Goal: Complete application form

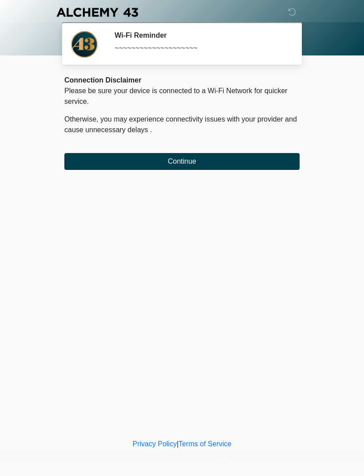
click at [274, 165] on button "Continue" at bounding box center [181, 161] width 235 height 17
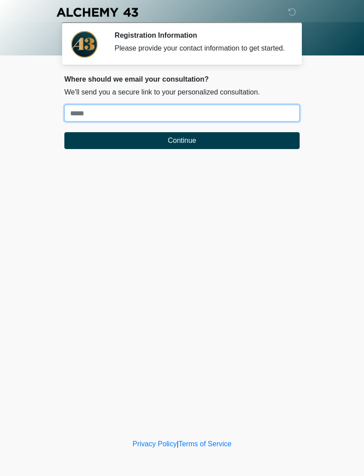
click at [261, 122] on input "Where should we email your treatment plan?" at bounding box center [181, 113] width 235 height 17
type input "**********"
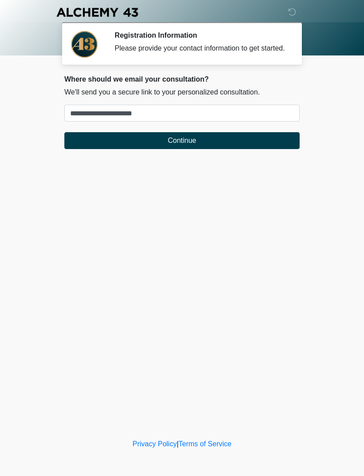
click at [222, 147] on button "Continue" at bounding box center [181, 140] width 235 height 17
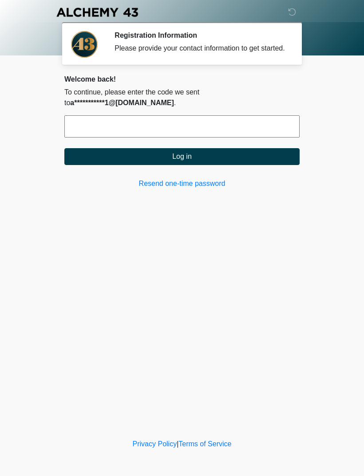
click at [262, 137] on input "text" at bounding box center [181, 126] width 235 height 22
type input "******"
click at [220, 165] on button "Log in" at bounding box center [181, 156] width 235 height 17
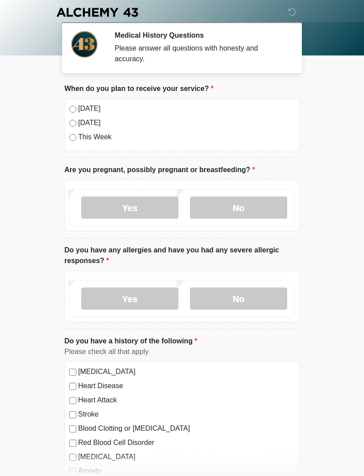
click at [96, 110] on label "[DATE]" at bounding box center [186, 108] width 217 height 11
click at [249, 207] on label "No" at bounding box center [238, 208] width 97 height 22
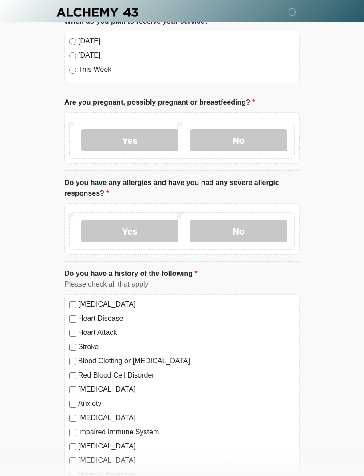
scroll to position [69, 0]
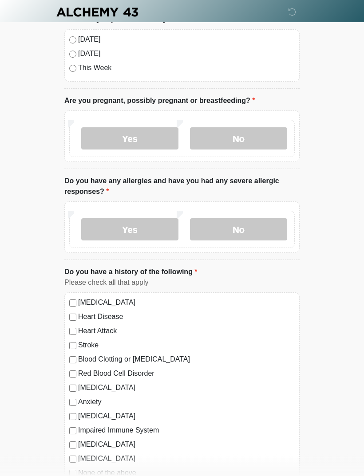
click at [284, 216] on div "Yes No" at bounding box center [182, 229] width 226 height 37
click at [278, 226] on label "No" at bounding box center [238, 230] width 97 height 22
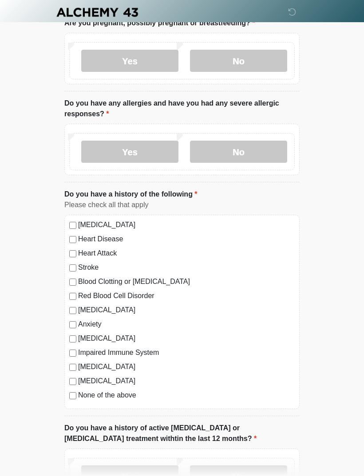
scroll to position [149, 0]
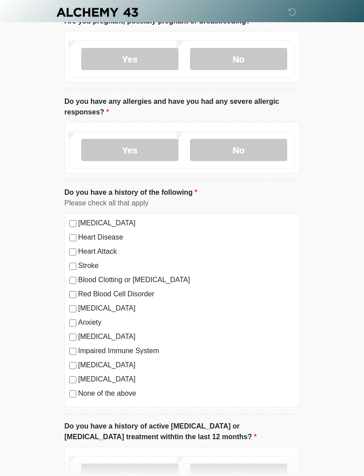
click at [97, 307] on label "[MEDICAL_DATA]" at bounding box center [186, 308] width 217 height 11
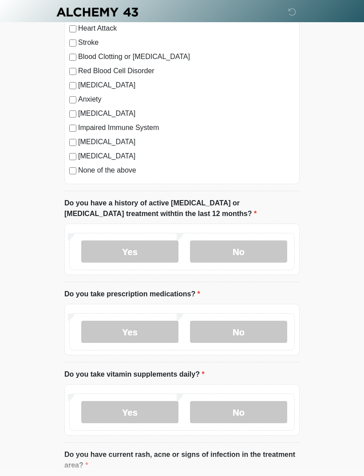
click at [278, 247] on label "No" at bounding box center [238, 252] width 97 height 22
click at [142, 330] on label "Yes" at bounding box center [129, 332] width 97 height 22
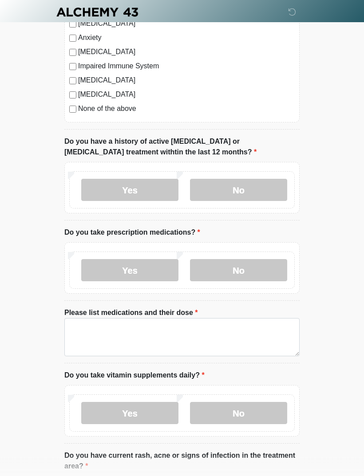
scroll to position [437, 0]
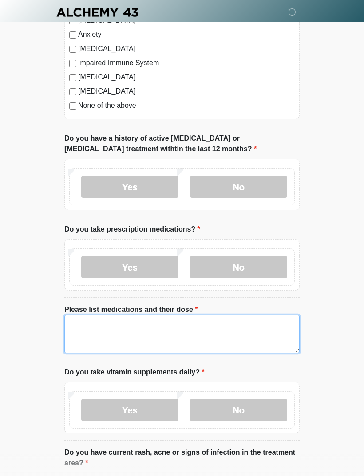
click at [249, 325] on textarea "Please list medications and their dose" at bounding box center [181, 334] width 235 height 38
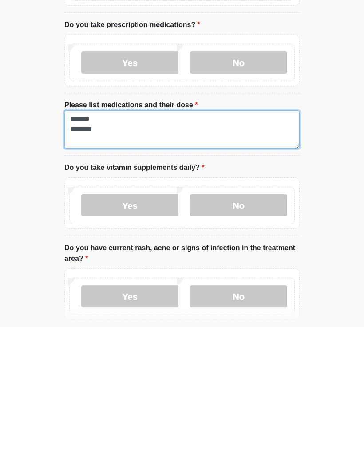
type textarea "******* ********"
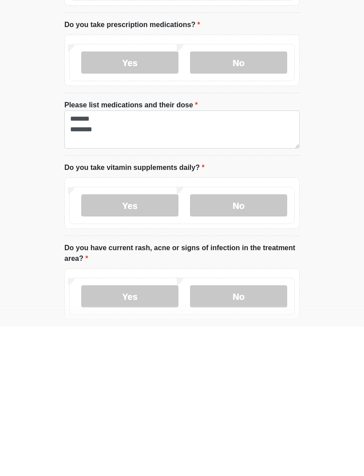
click at [261, 344] on label "No" at bounding box center [238, 355] width 97 height 22
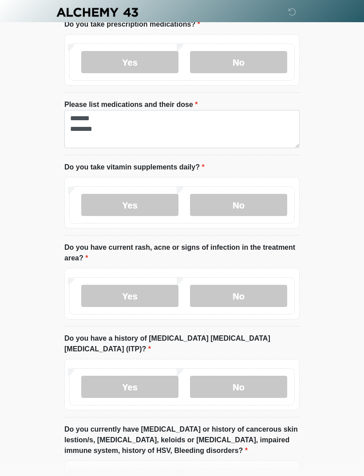
click at [265, 295] on label "No" at bounding box center [238, 296] width 97 height 22
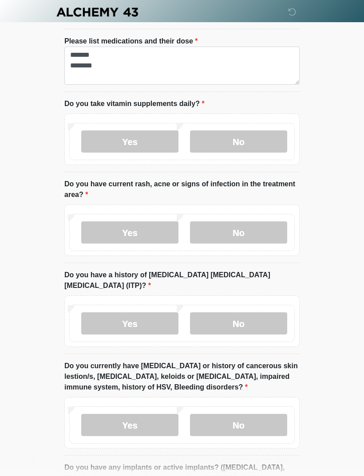
click at [264, 313] on label "No" at bounding box center [238, 324] width 97 height 22
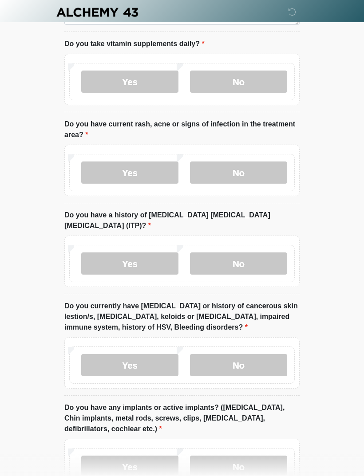
click at [273, 354] on label "No" at bounding box center [238, 365] width 97 height 22
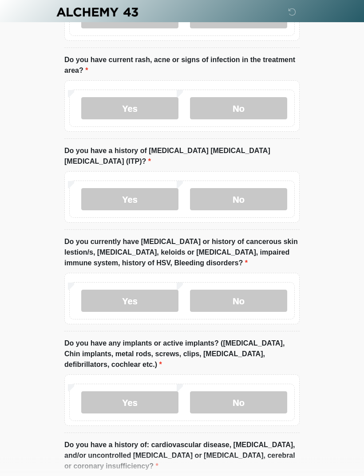
click at [277, 392] on label "No" at bounding box center [238, 403] width 97 height 22
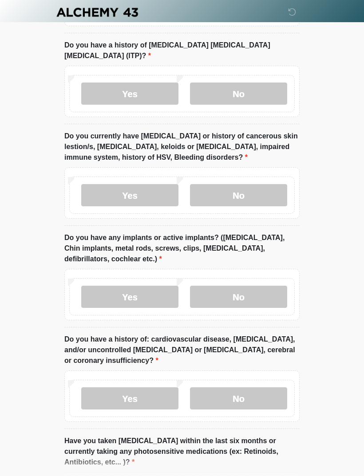
scroll to position [982, 0]
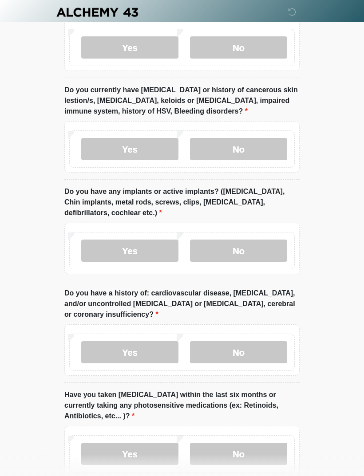
click at [270, 341] on label "No" at bounding box center [238, 352] width 97 height 22
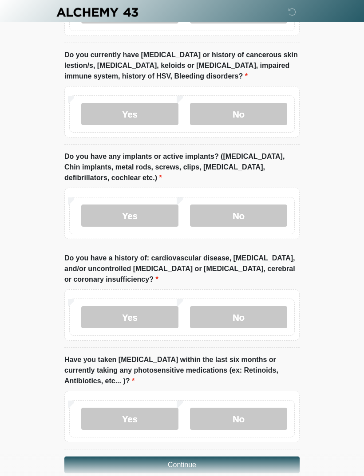
scroll to position [1020, 0]
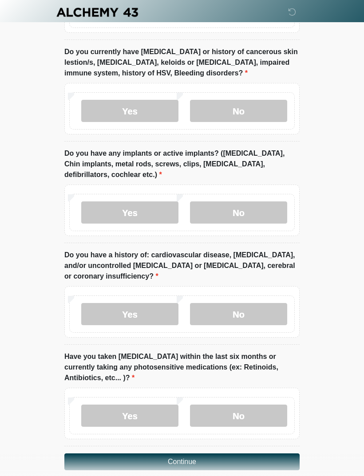
click at [267, 405] on label "No" at bounding box center [238, 416] width 97 height 22
click at [246, 454] on button "Continue" at bounding box center [181, 462] width 235 height 17
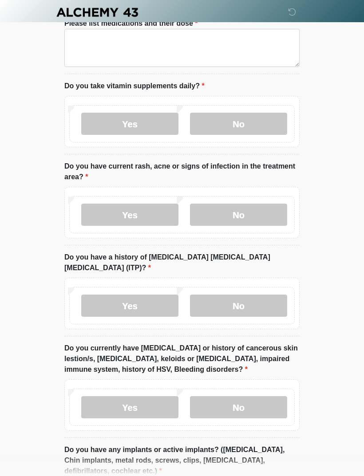
scroll to position [0, 0]
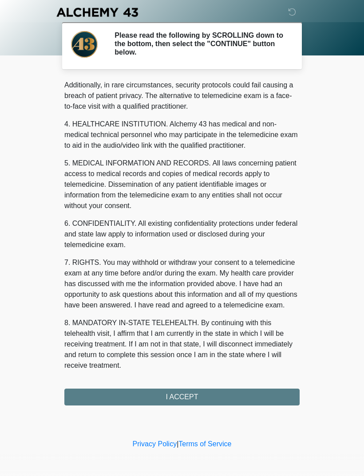
click at [233, 386] on div "1. PURPOSE. The purpose of this form is to obtain your consent for a telemedici…" at bounding box center [181, 242] width 235 height 326
click at [200, 398] on button "I ACCEPT" at bounding box center [181, 397] width 235 height 17
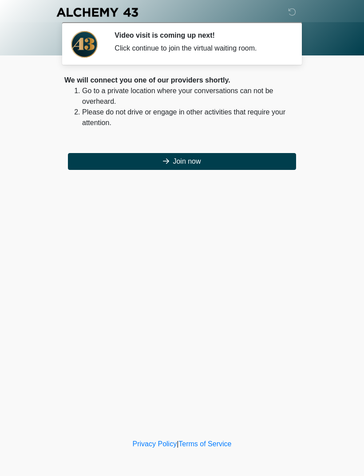
click at [218, 163] on button "Join now" at bounding box center [182, 161] width 228 height 17
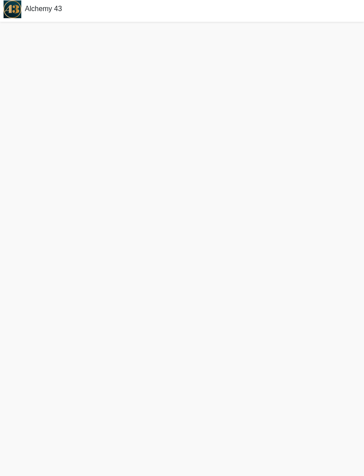
scroll to position [3, 0]
